Goal: Check status: Check status

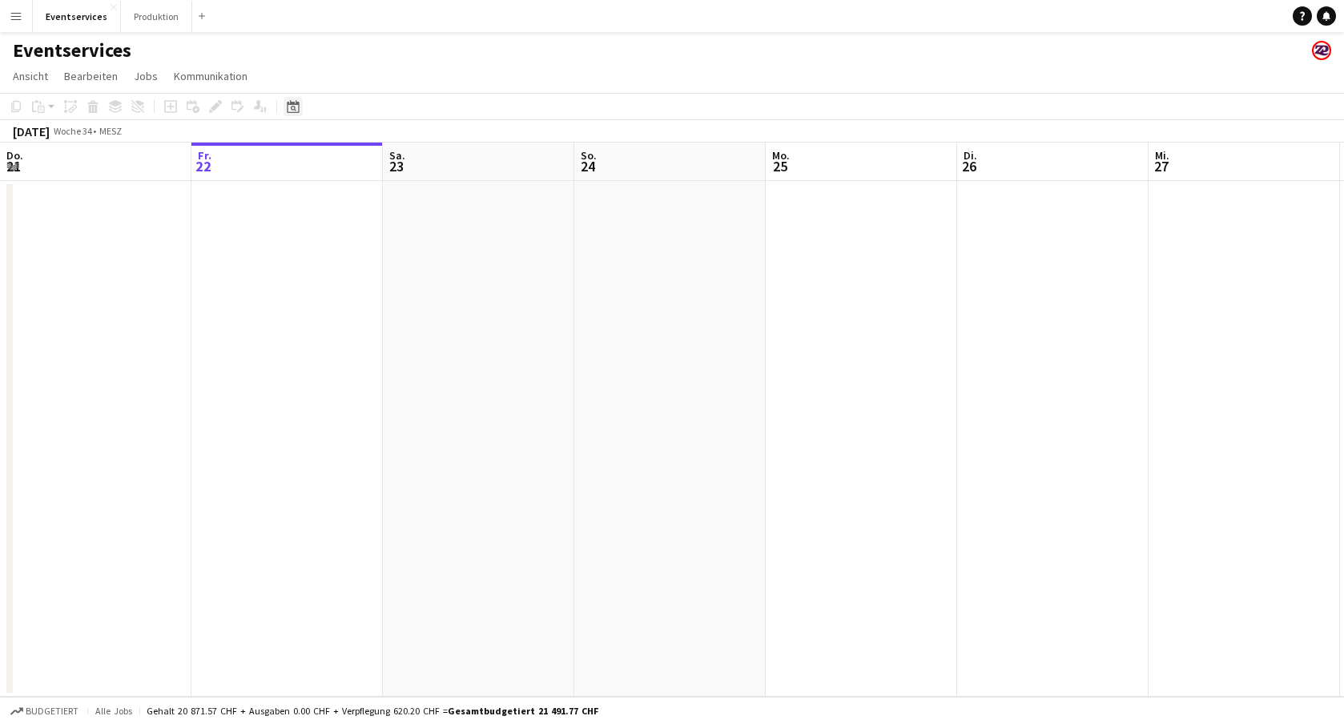
click at [290, 104] on icon at bounding box center [293, 106] width 12 height 13
click at [433, 153] on span "Next month" at bounding box center [423, 162] width 32 height 32
click at [300, 287] on span "15" at bounding box center [296, 285] width 19 height 19
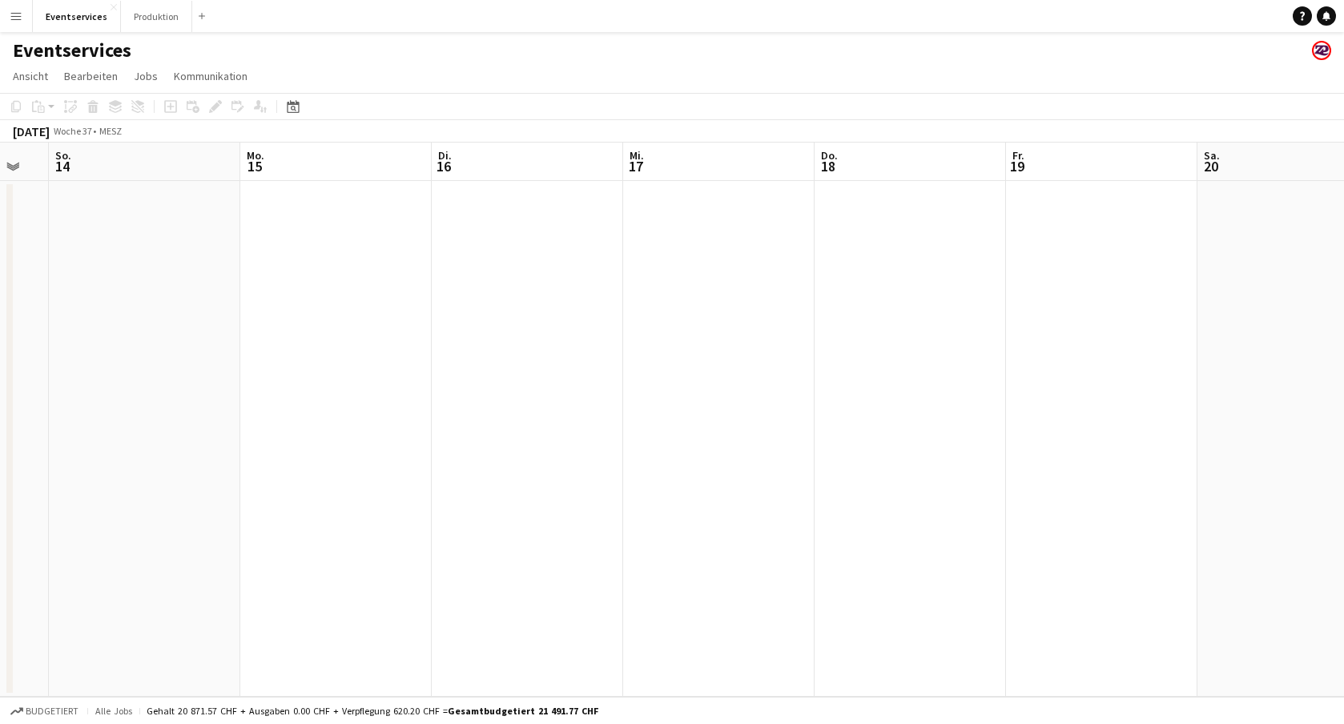
scroll to position [0, 732]
click at [139, 21] on button "Produktion Schließen" at bounding box center [156, 16] width 71 height 31
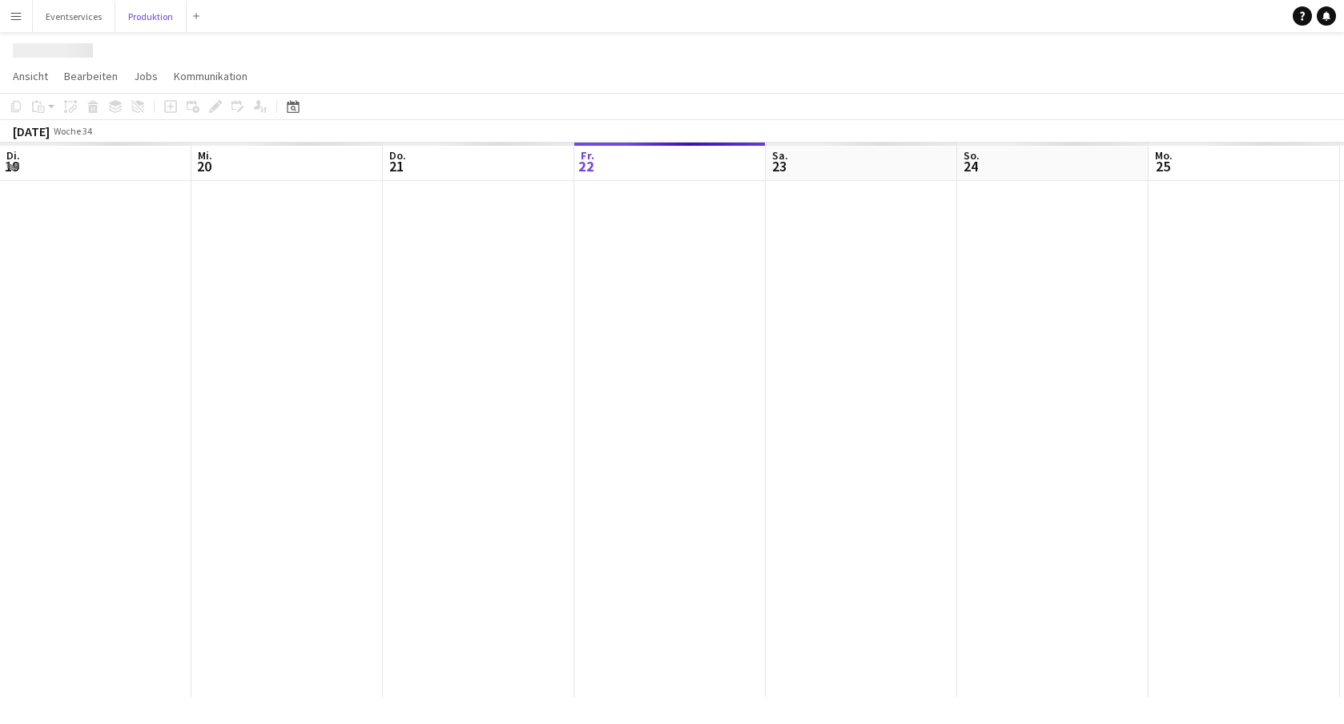
scroll to position [0, 383]
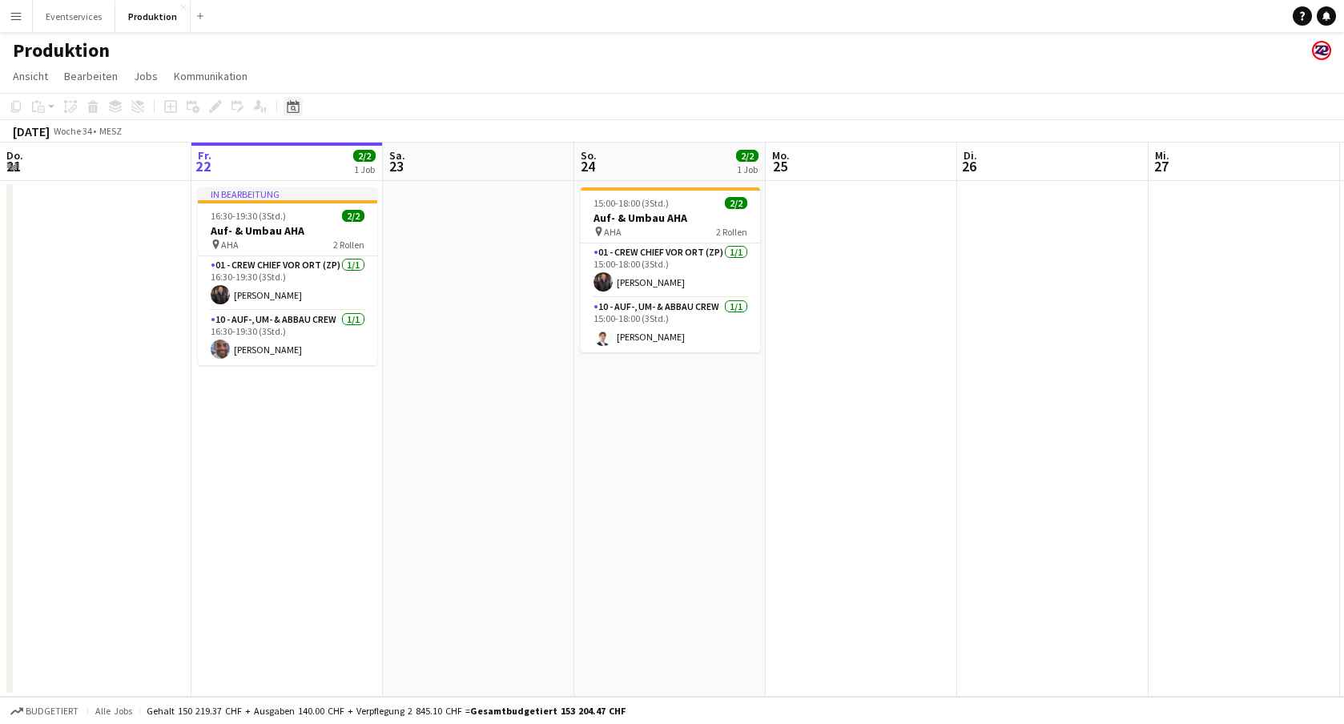
click at [295, 107] on icon "Datumsauswahl" at bounding box center [293, 106] width 13 height 13
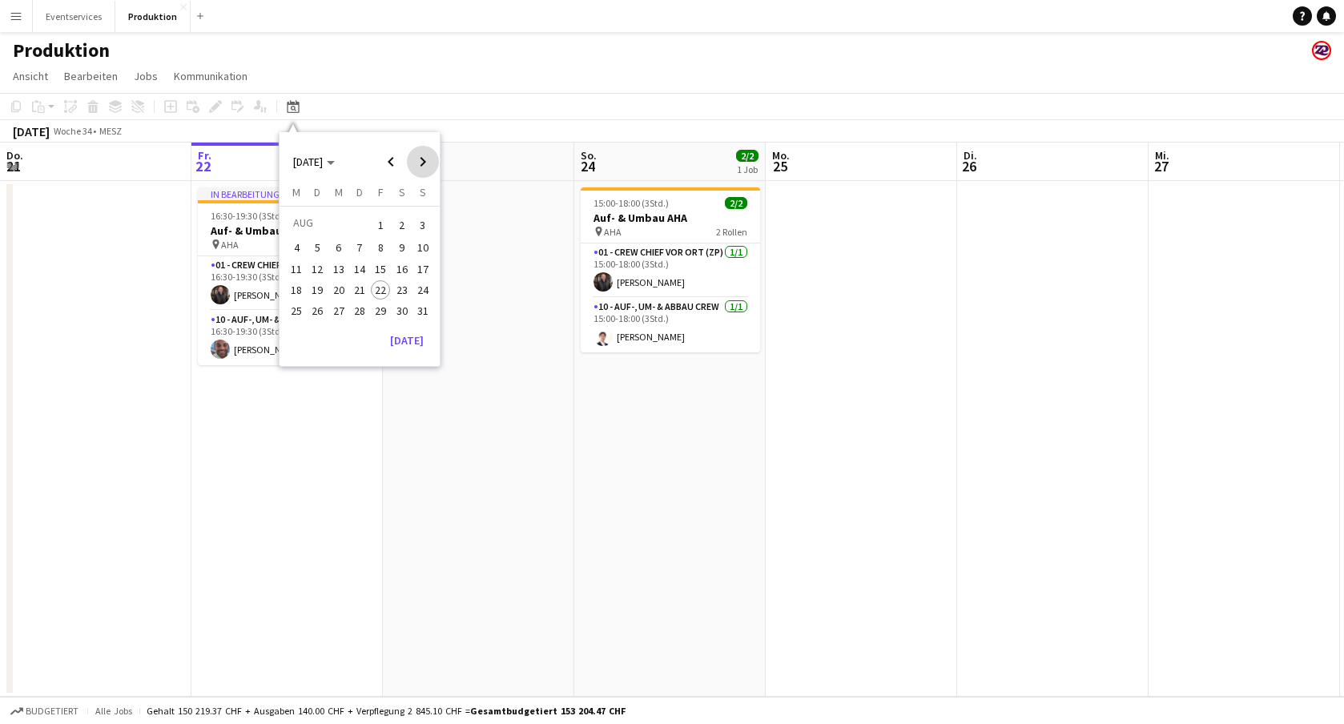
click at [426, 167] on span "Next month" at bounding box center [423, 162] width 32 height 32
click at [298, 288] on span "15" at bounding box center [296, 285] width 19 height 19
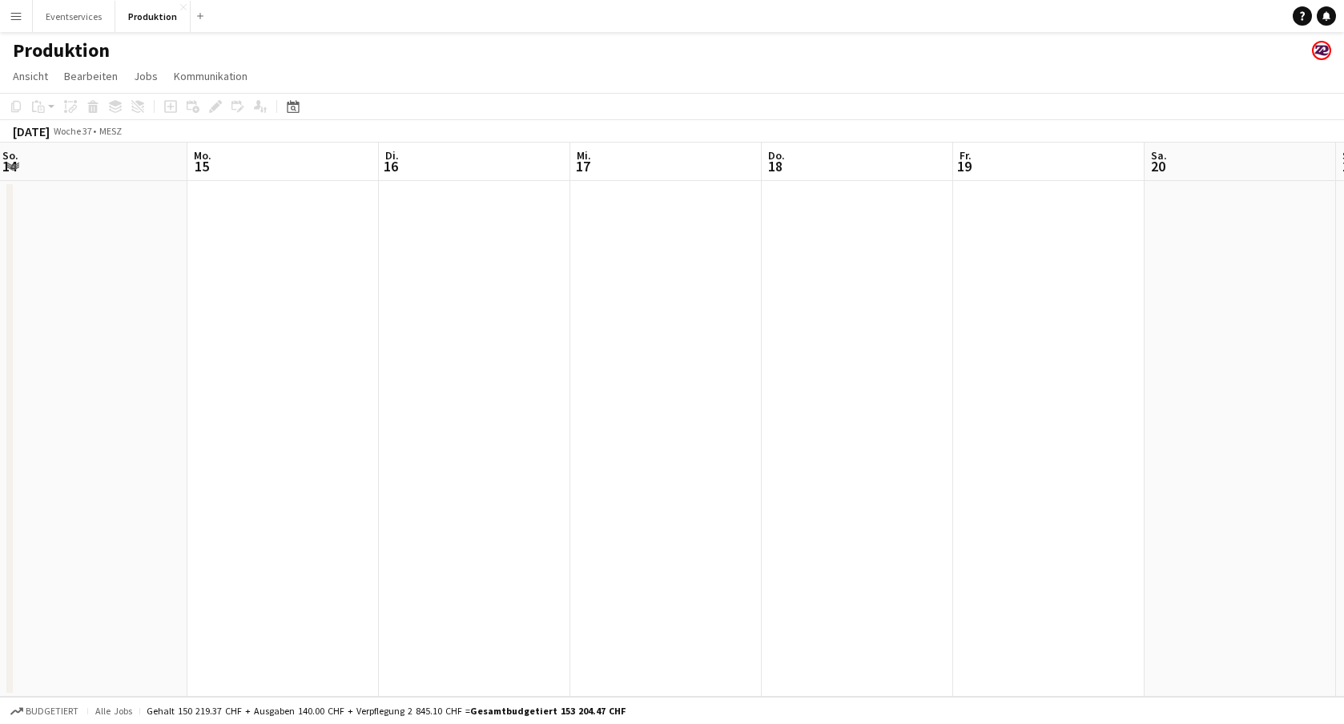
scroll to position [0, 794]
click at [964, 234] on app-date-cell at bounding box center [1024, 439] width 191 height 516
